Goal: Find specific page/section: Find specific page/section

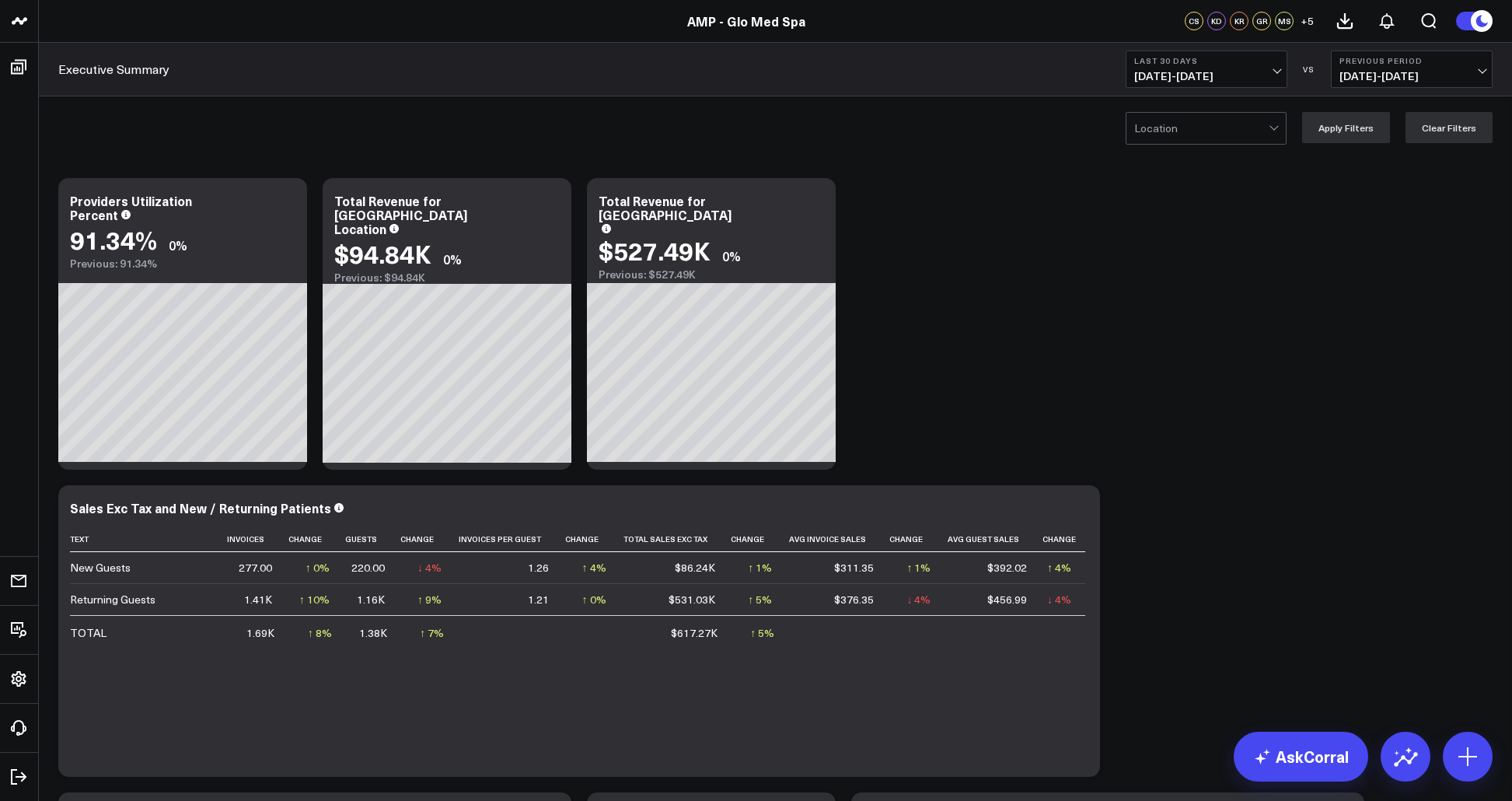
click at [1243, 64] on b "Last 30 Days" at bounding box center [1206, 61] width 145 height 9
click at [1181, 411] on link "MTD" at bounding box center [1206, 405] width 160 height 30
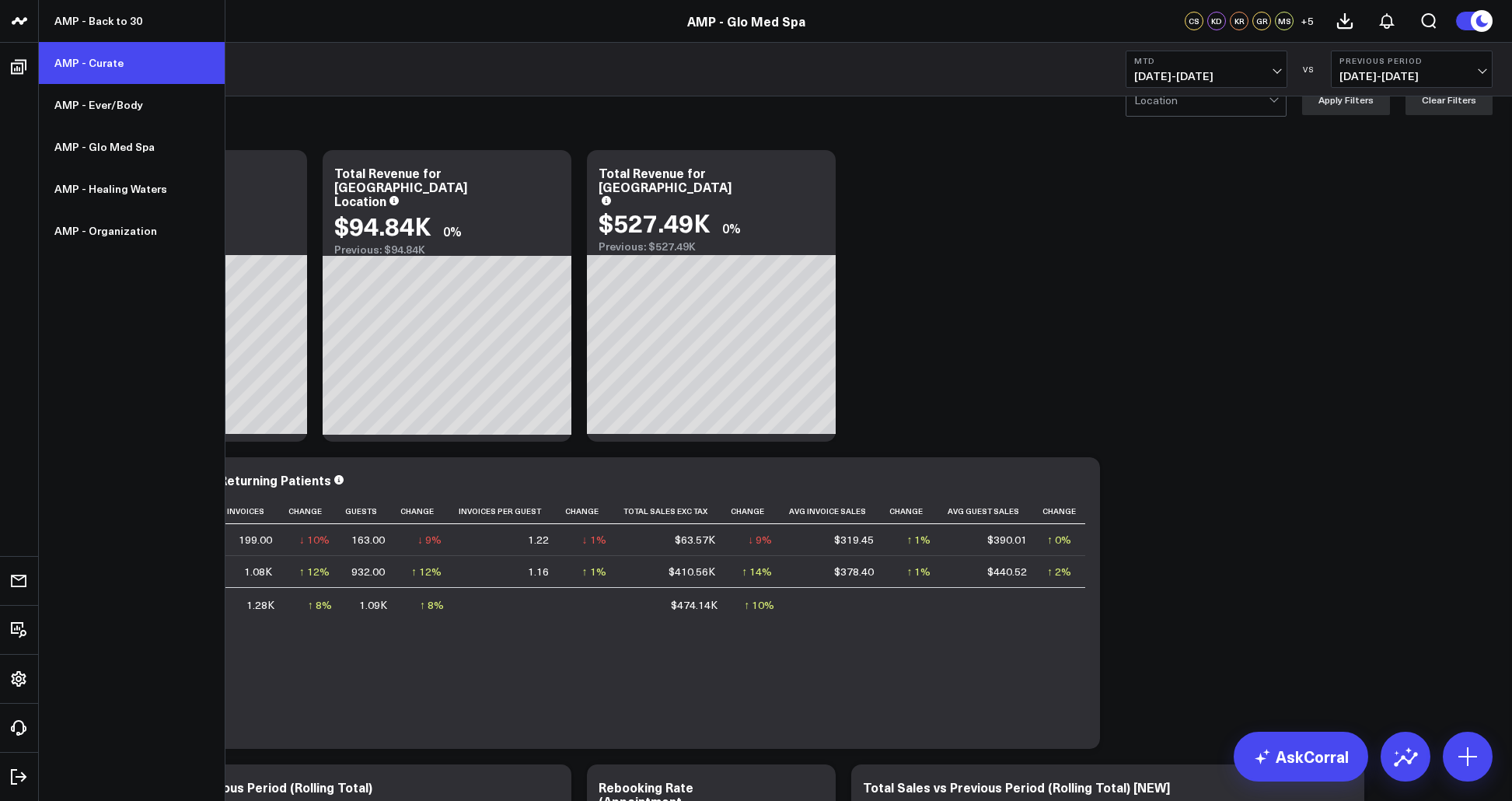
click at [125, 52] on link "AMP - Curate" at bounding box center [131, 62] width 185 height 42
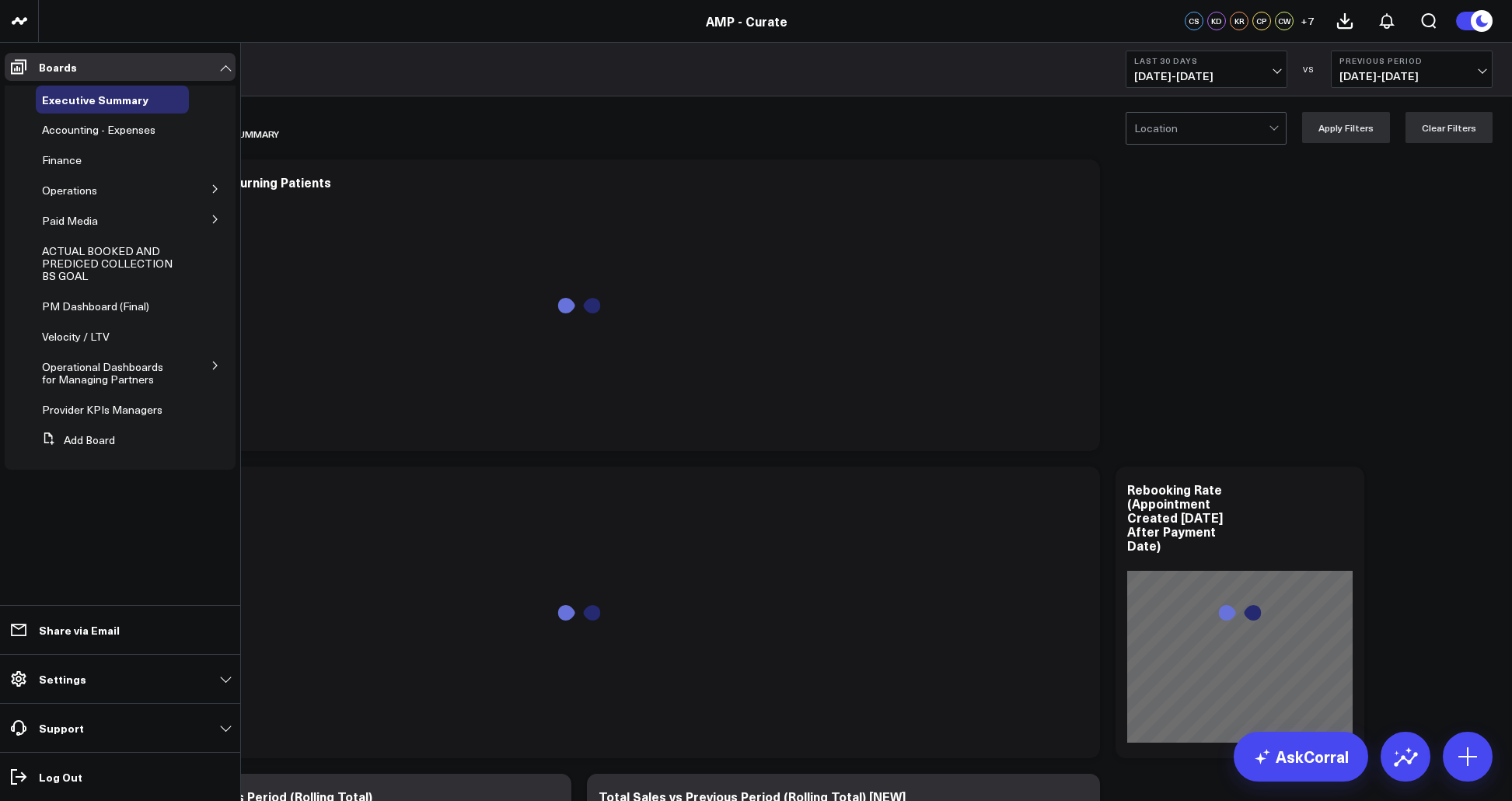
scroll to position [2, 0]
click at [47, 682] on p "Settings" at bounding box center [62, 679] width 47 height 13
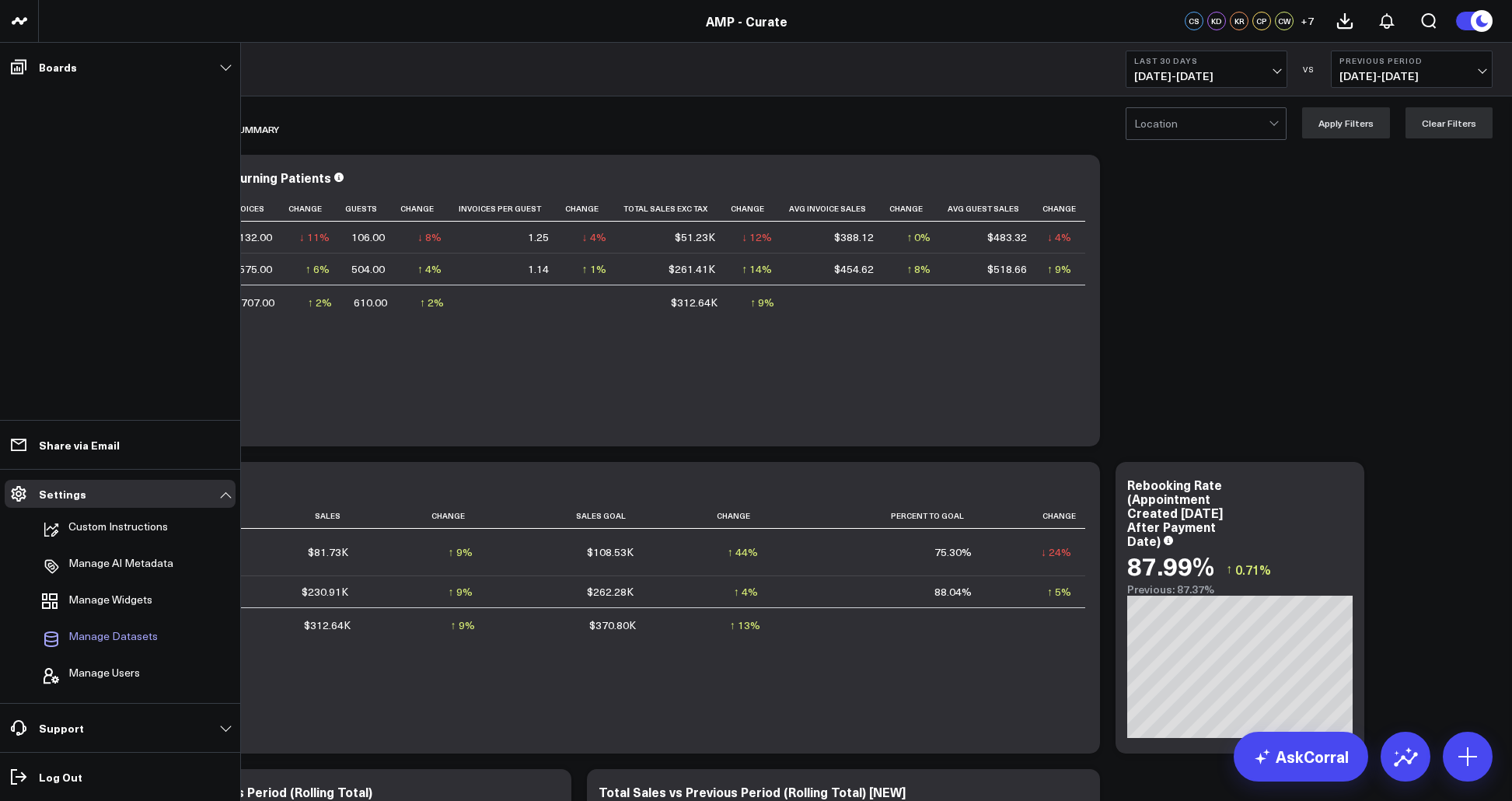
scroll to position [5, 0]
click at [146, 641] on span "Manage Datasets" at bounding box center [113, 638] width 90 height 19
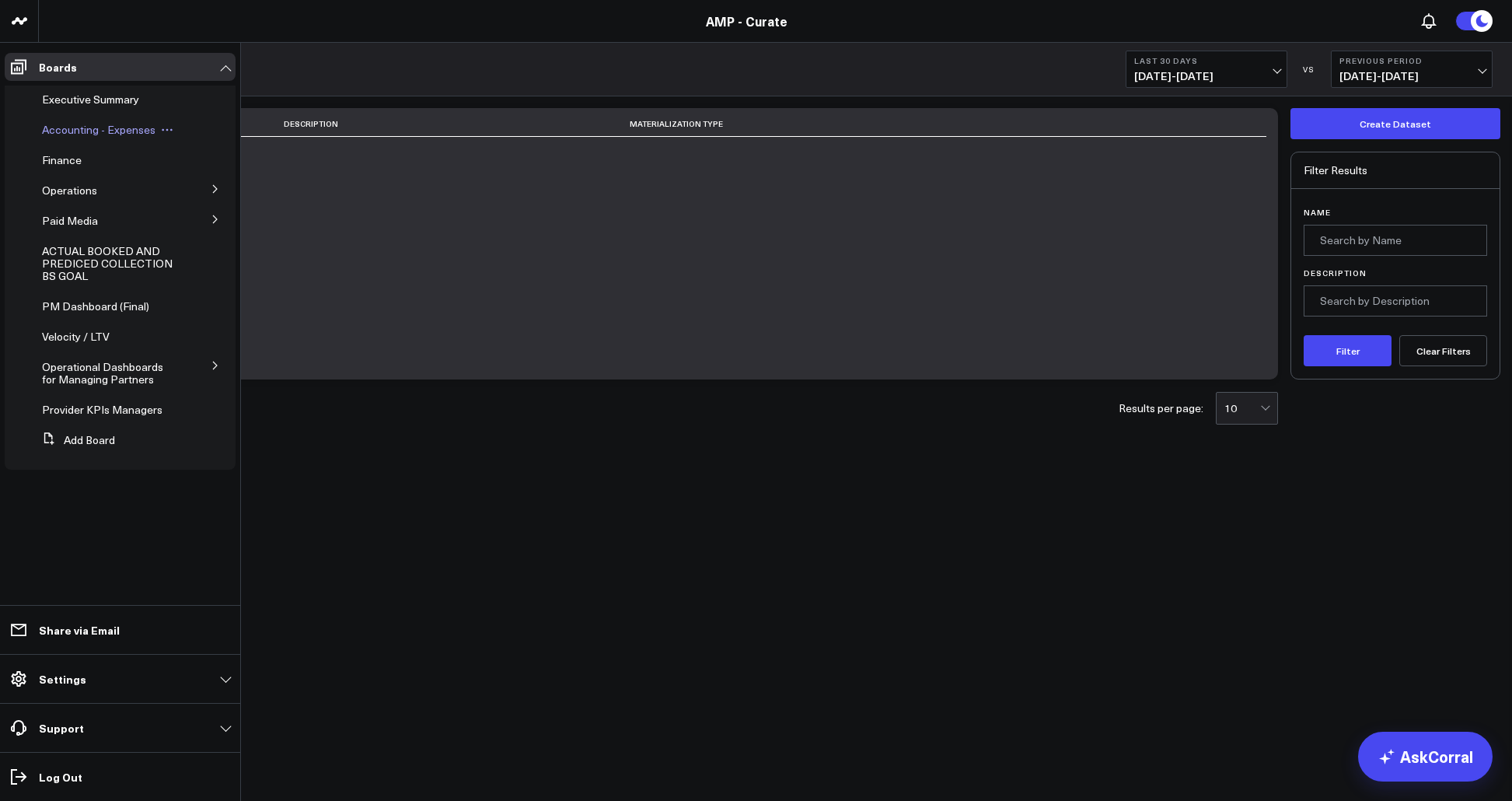
click at [85, 124] on span "Accounting - Expenses" at bounding box center [99, 129] width 114 height 14
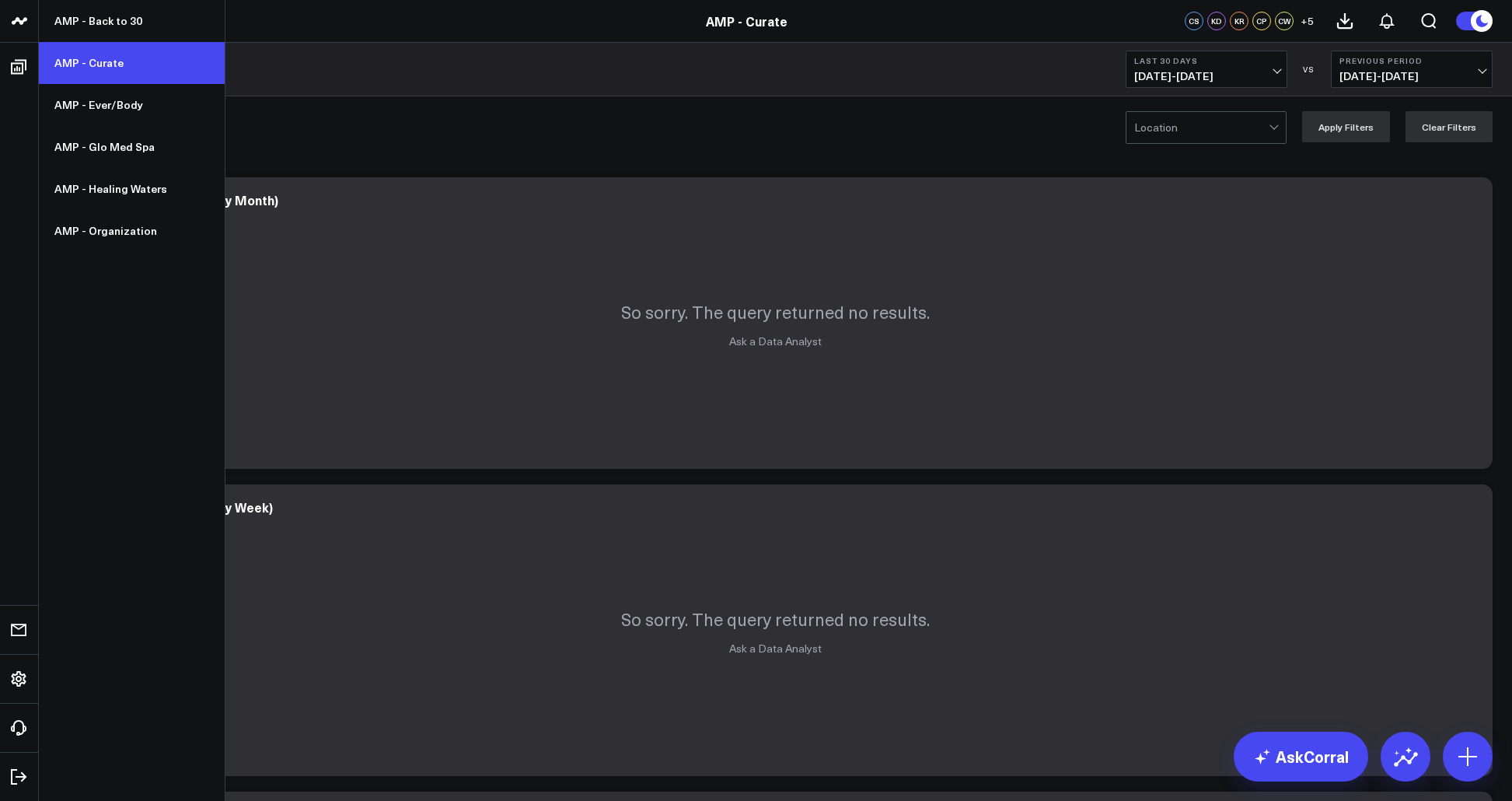
click at [86, 75] on link "AMP - Curate" at bounding box center [131, 62] width 185 height 42
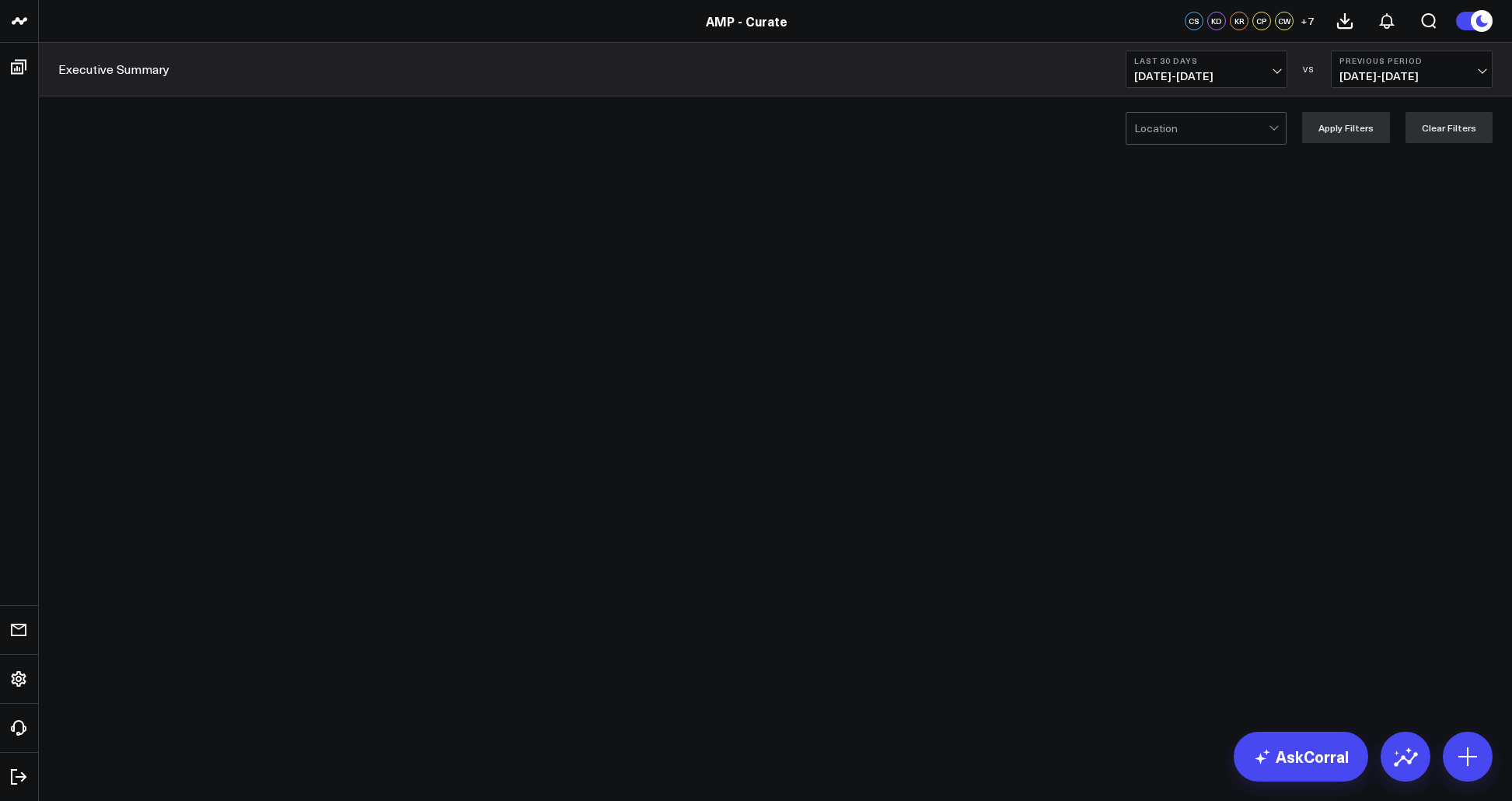
click at [1195, 85] on button "Last 30 Days 08/25/25 - 09/23/25" at bounding box center [1206, 69] width 162 height 37
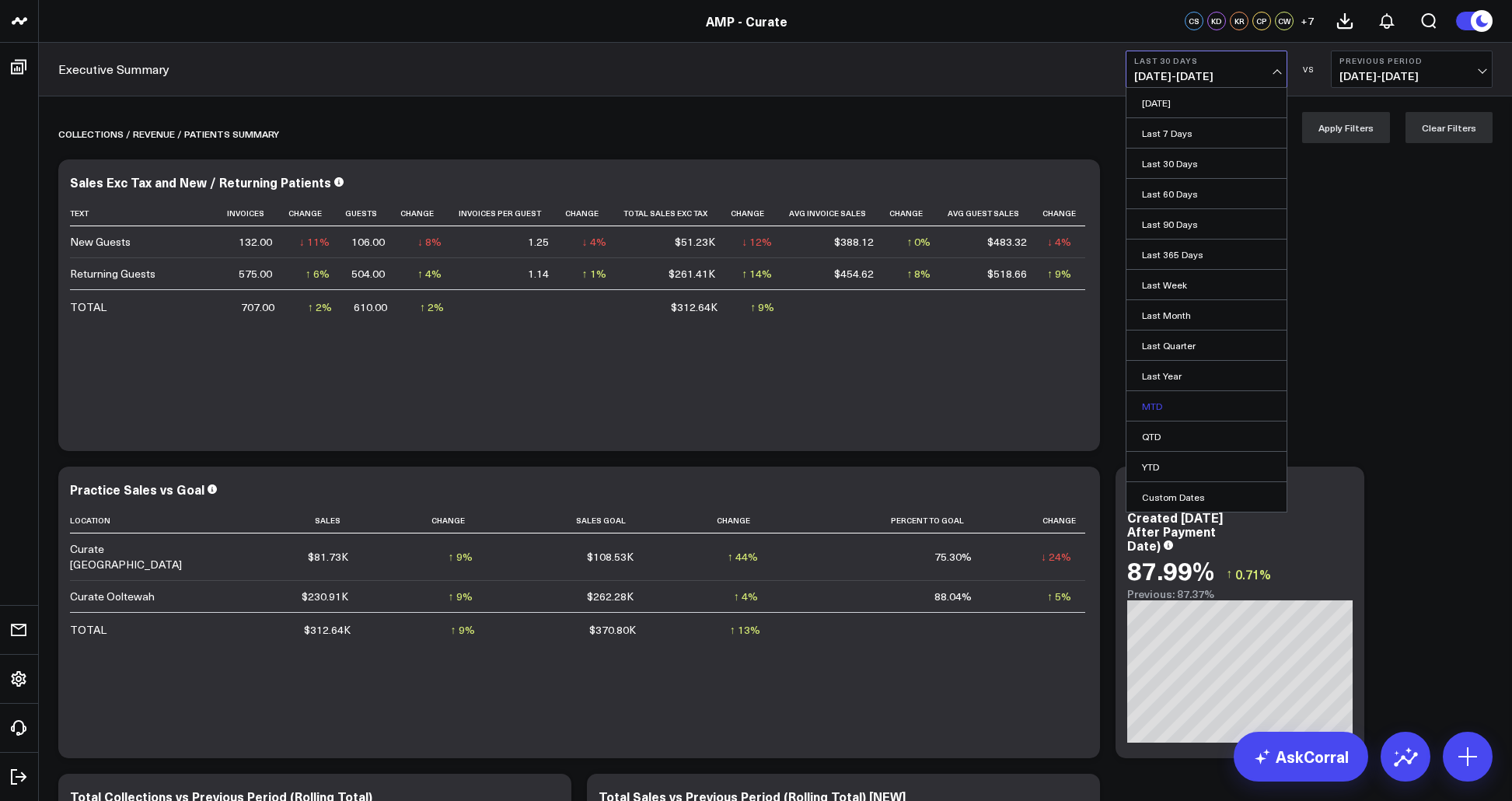
click at [1167, 400] on link "MTD" at bounding box center [1206, 405] width 160 height 30
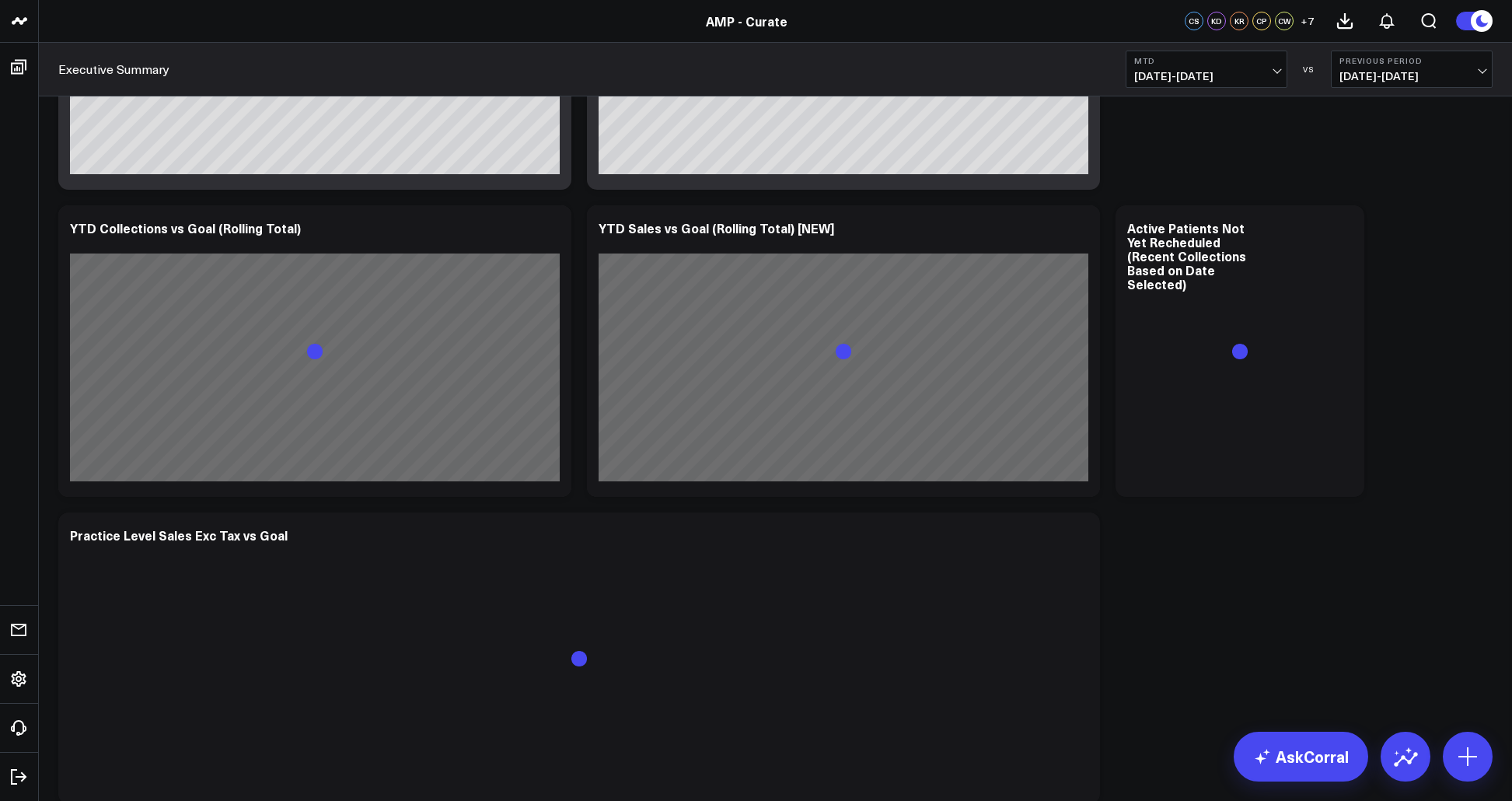
scroll to position [936, 0]
